Goal: Task Accomplishment & Management: Use online tool/utility

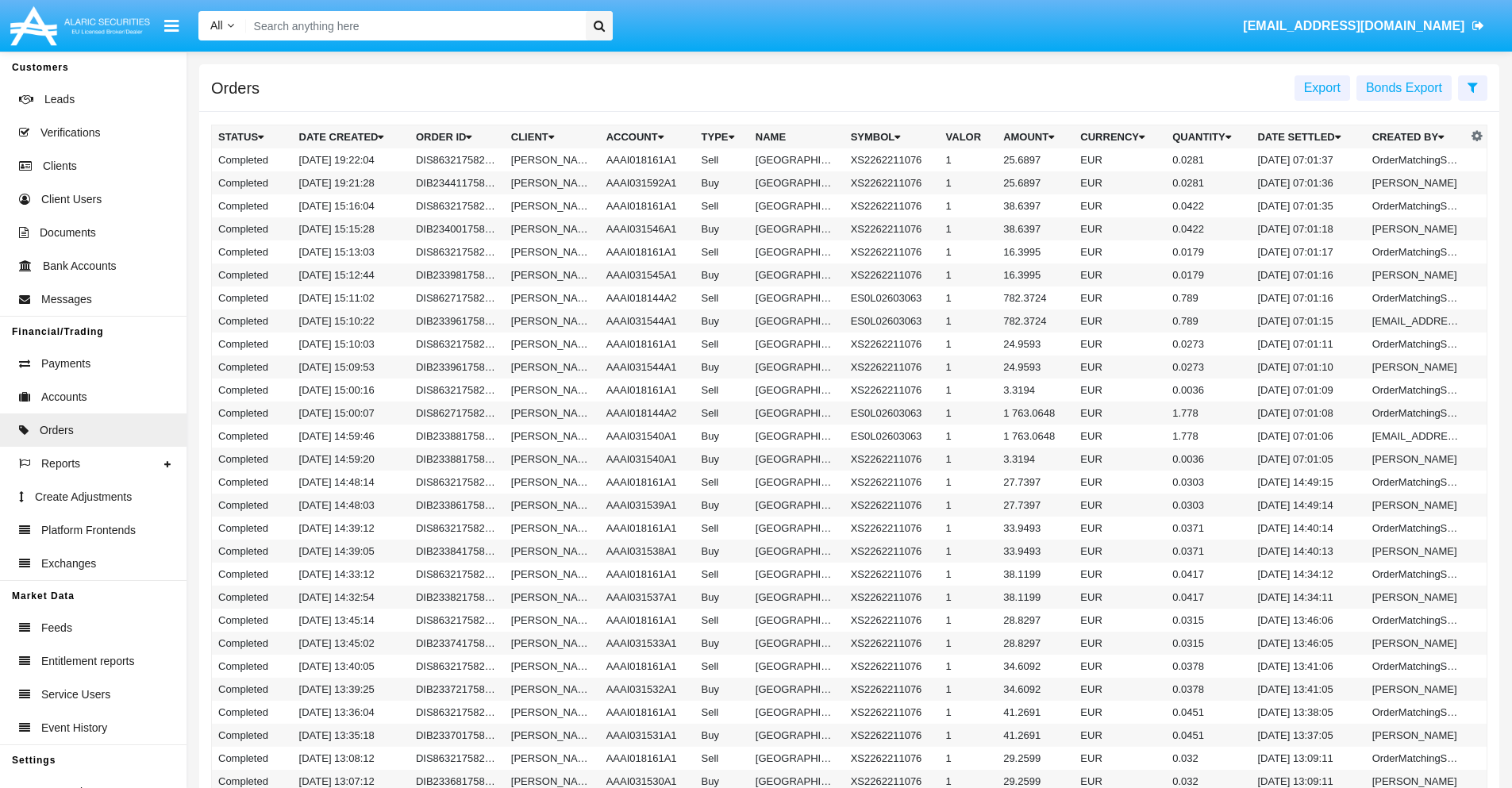
click at [1322, 87] on span "Export" at bounding box center [1322, 87] width 37 height 13
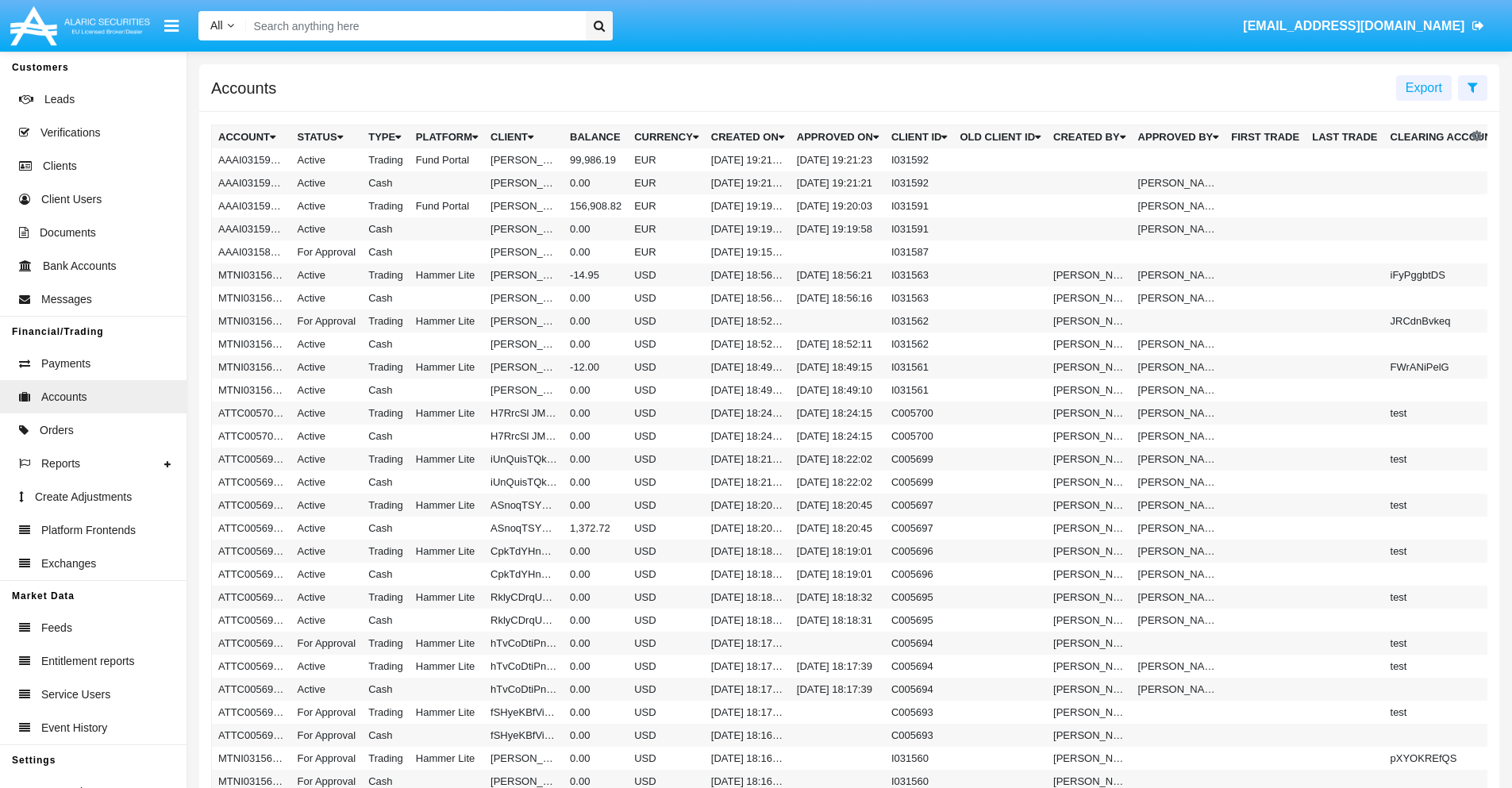
click at [1423, 87] on span "Export" at bounding box center [1423, 87] width 37 height 13
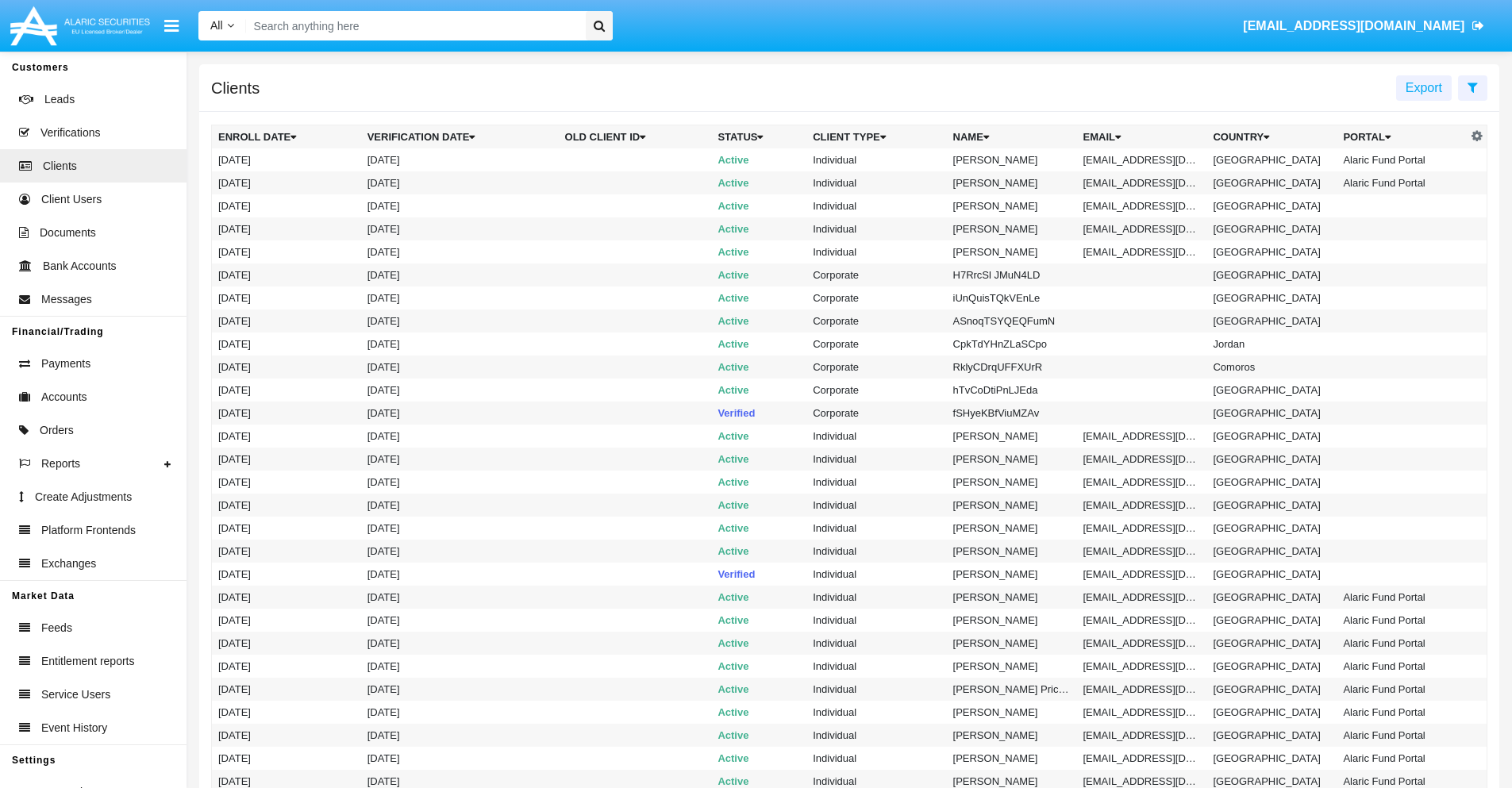
click at [1423, 87] on span "Export" at bounding box center [1423, 87] width 37 height 13
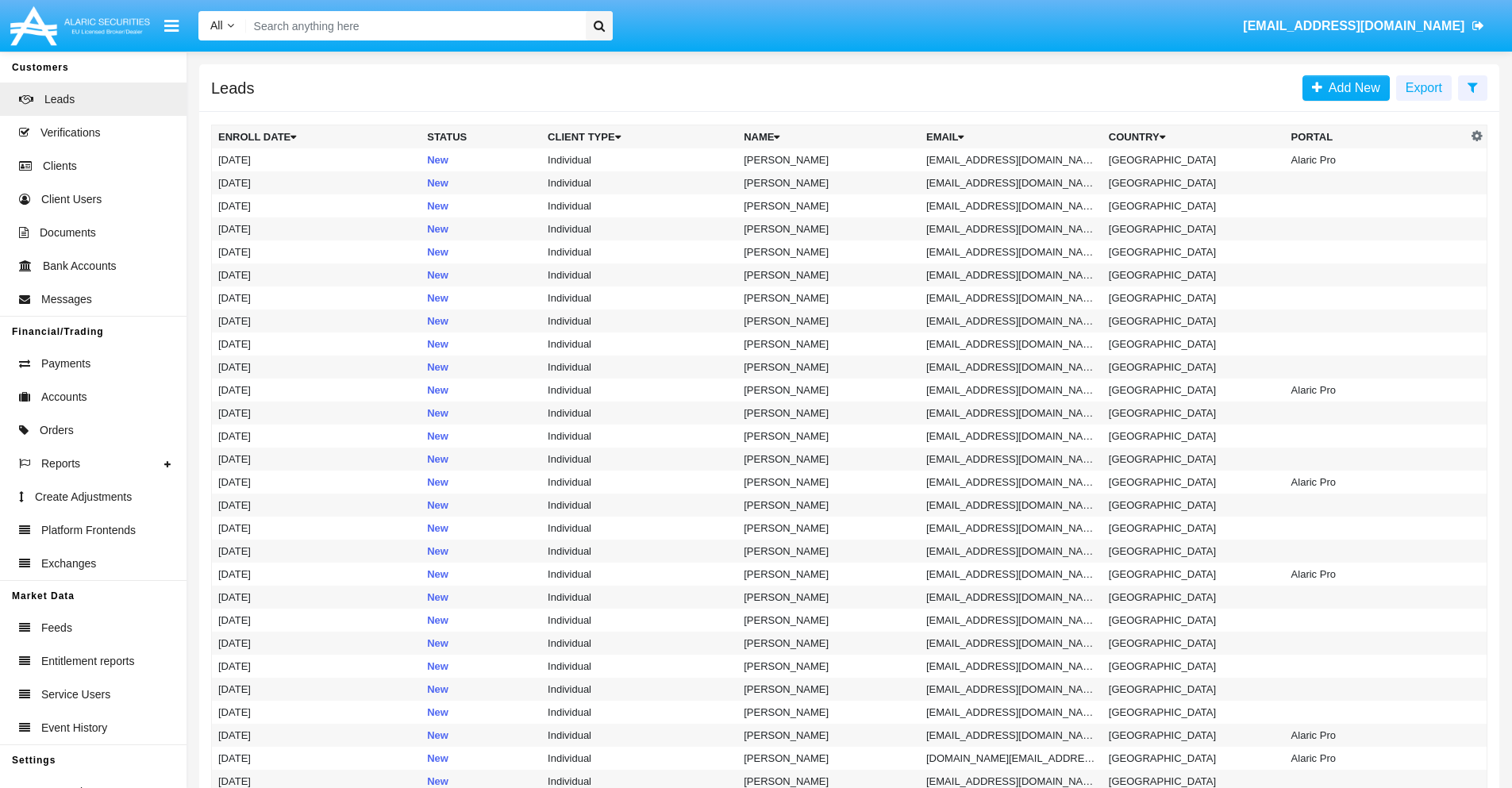
click at [1423, 87] on span "Export" at bounding box center [1423, 87] width 37 height 13
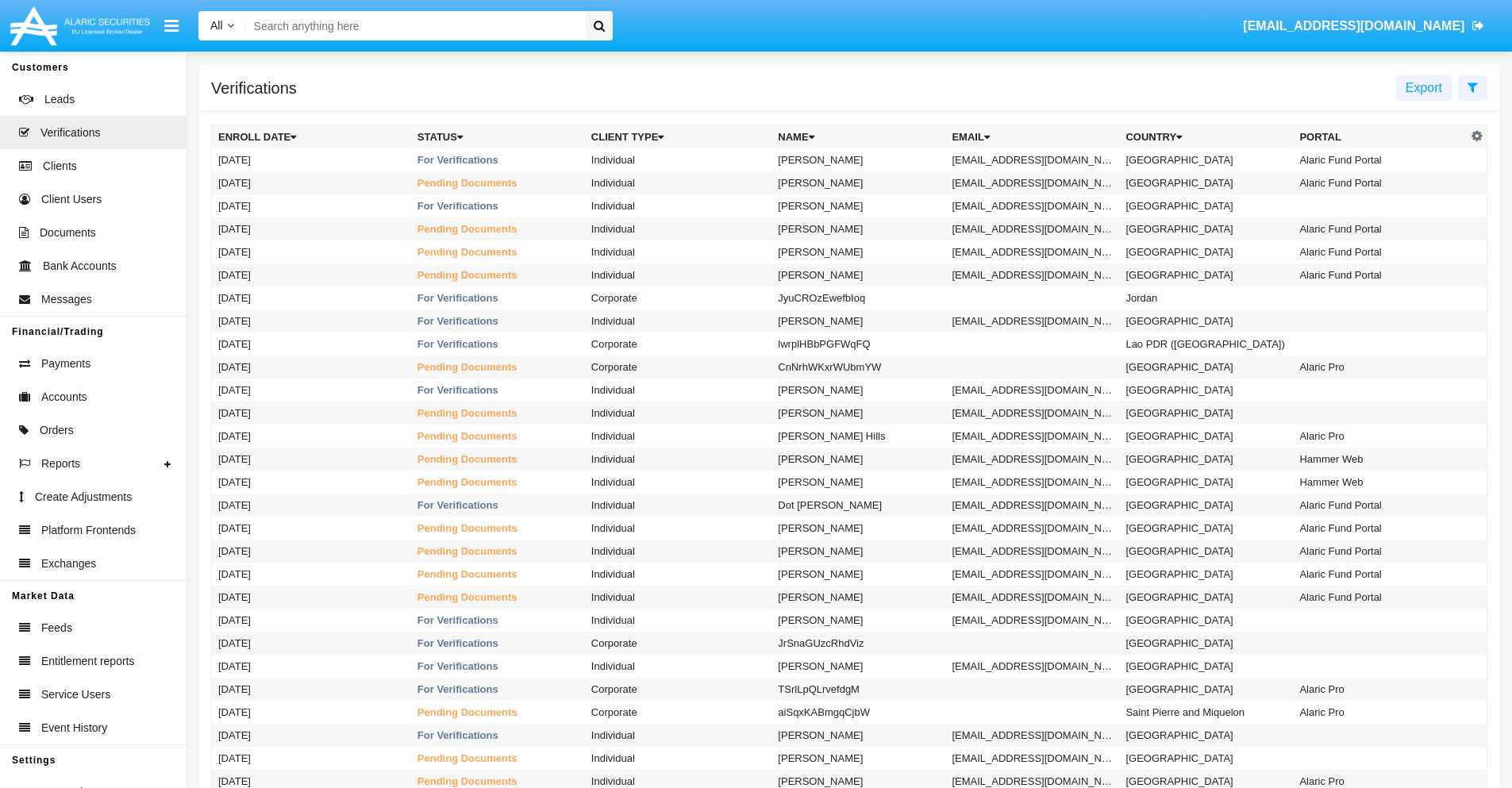
click at [1423, 87] on span "Export" at bounding box center [1423, 87] width 37 height 13
